Goal: Information Seeking & Learning: Learn about a topic

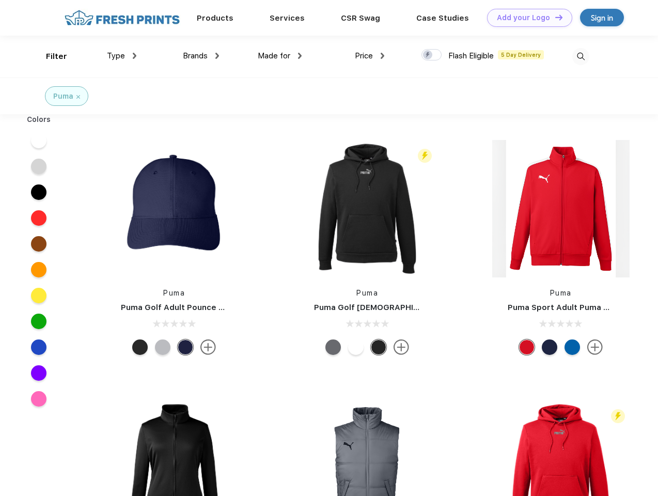
click at [526, 18] on link "Add your Logo Design Tool" at bounding box center [529, 18] width 85 height 18
click at [0, 0] on div "Design Tool" at bounding box center [0, 0] width 0 height 0
click at [554, 17] on link "Add your Logo Design Tool" at bounding box center [529, 18] width 85 height 18
click at [50, 56] on div "Filter" at bounding box center [56, 57] width 21 height 12
click at [122, 56] on span "Type" at bounding box center [116, 55] width 18 height 9
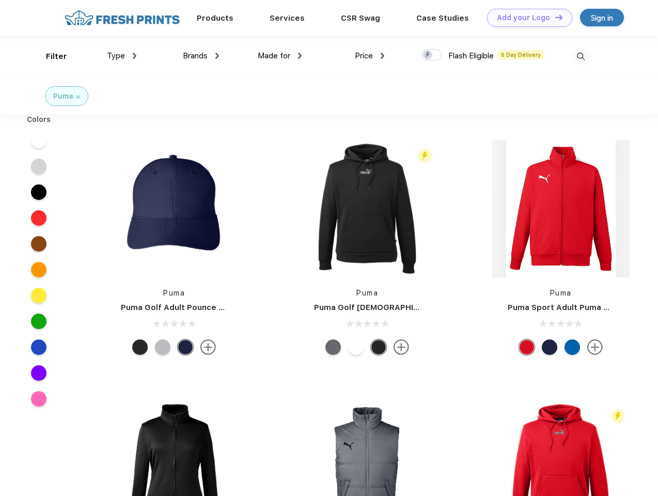
click at [201, 56] on span "Brands" at bounding box center [195, 55] width 25 height 9
click at [280, 56] on span "Made for" at bounding box center [274, 55] width 33 height 9
click at [370, 56] on span "Price" at bounding box center [364, 55] width 18 height 9
click at [432, 55] on div at bounding box center [431, 54] width 20 height 11
click at [428, 55] on input "checkbox" at bounding box center [424, 52] width 7 height 7
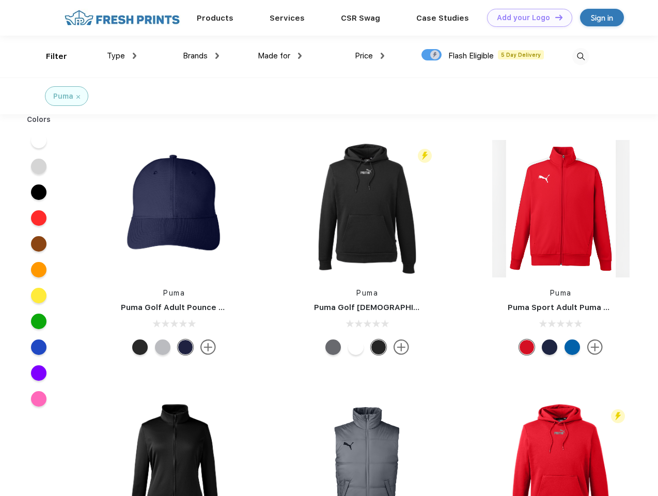
click at [581, 56] on img at bounding box center [580, 56] width 17 height 17
